Goal: Navigation & Orientation: Find specific page/section

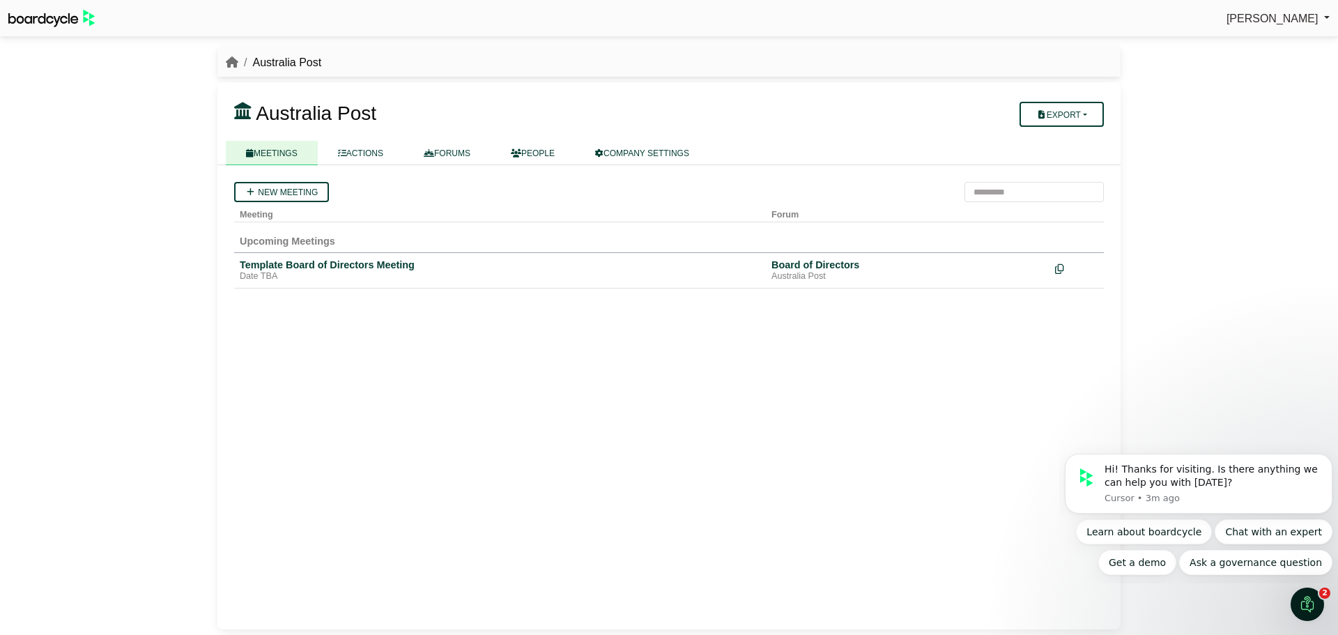
click at [69, 139] on div "[PERSON_NAME] Sign Out [GEOGRAPHIC_DATA] Post [GEOGRAPHIC_DATA] Post" at bounding box center [669, 317] width 1338 height 635
click at [144, 291] on div "[PERSON_NAME] Sign Out [GEOGRAPHIC_DATA] Post [GEOGRAPHIC_DATA] Post" at bounding box center [669, 317] width 1338 height 635
click at [339, 263] on div "Template Board of Directors Meeting" at bounding box center [500, 265] width 521 height 13
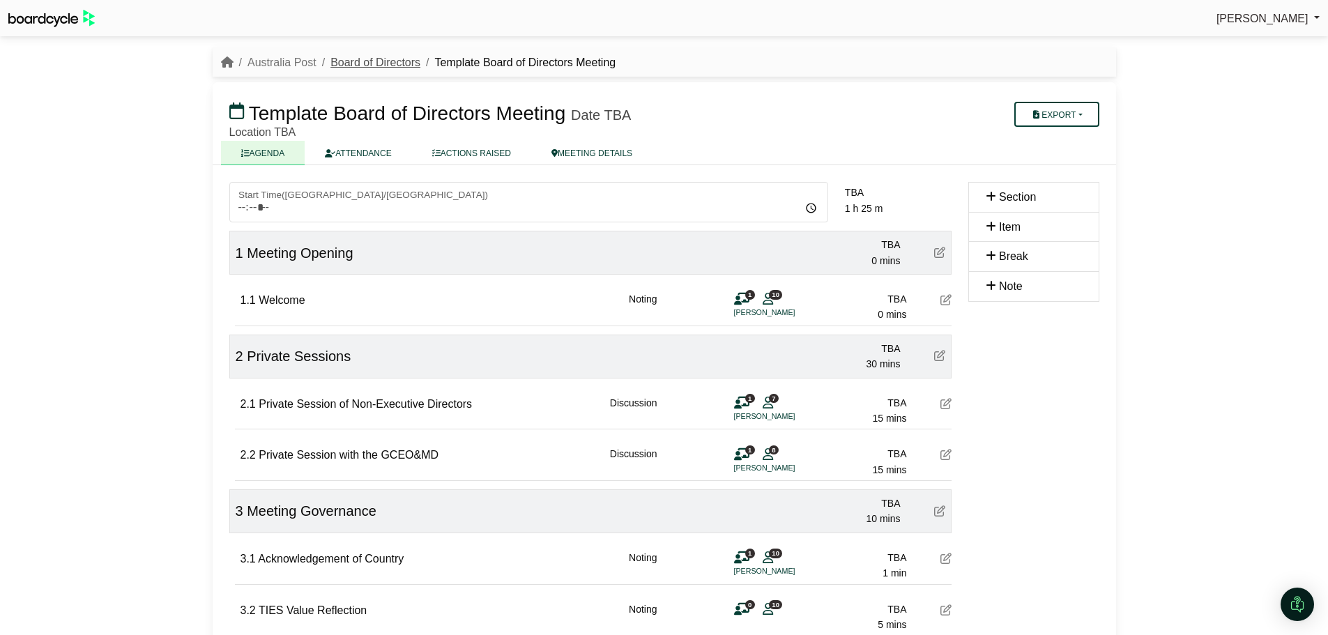
click at [384, 59] on link "Board of Directors" at bounding box center [375, 62] width 90 height 12
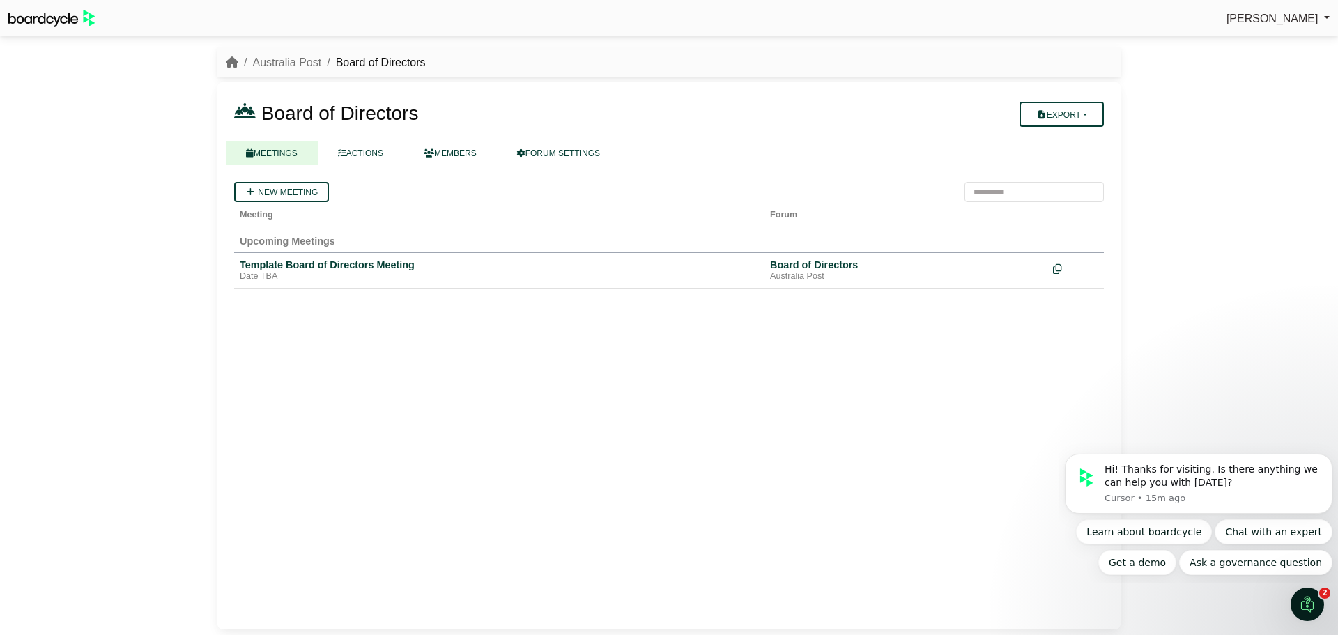
click at [118, 352] on div "Allie Leckey Sign Out Australia Post Board of Directors Board of Directors" at bounding box center [669, 317] width 1338 height 635
